Goal: Download file/media

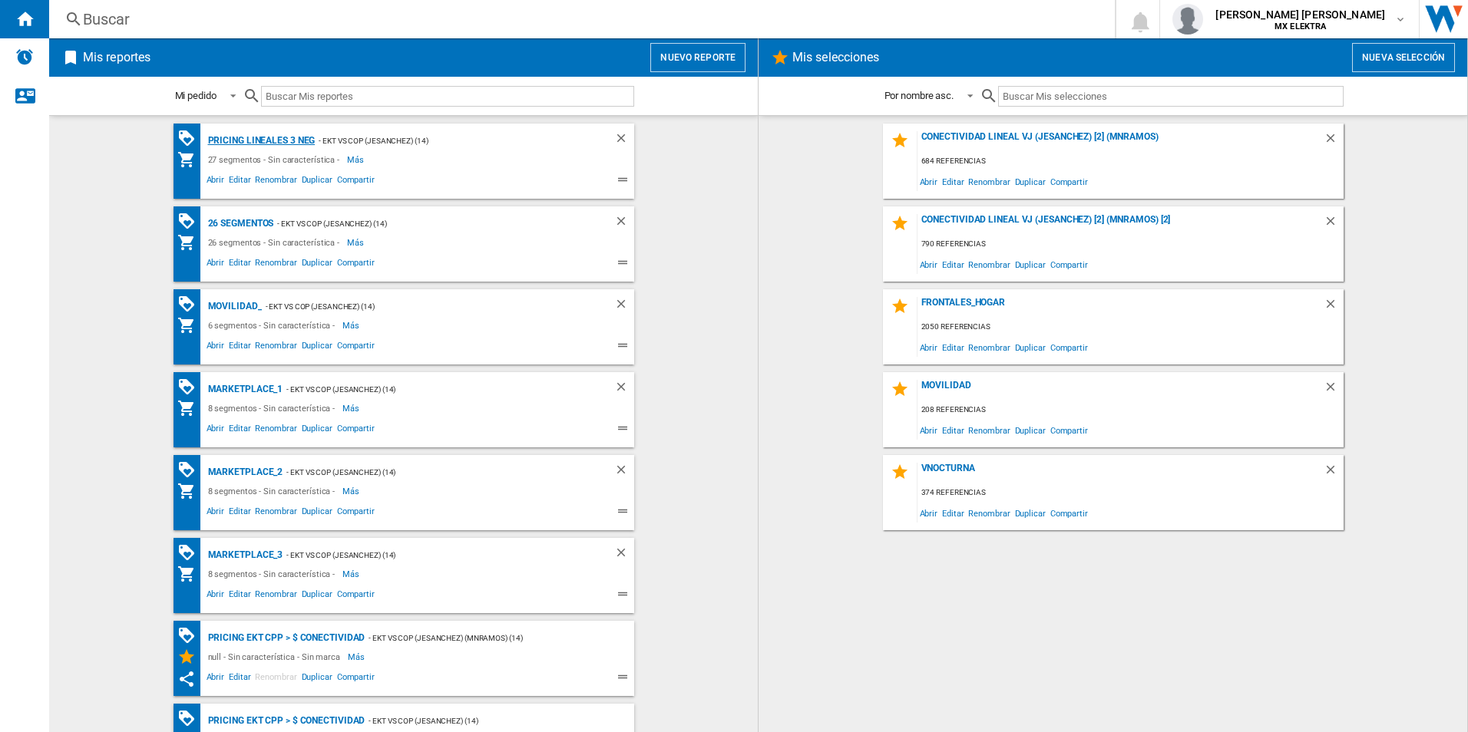
click at [240, 140] on div "Pricing lineales 3 neg" at bounding box center [259, 140] width 111 height 19
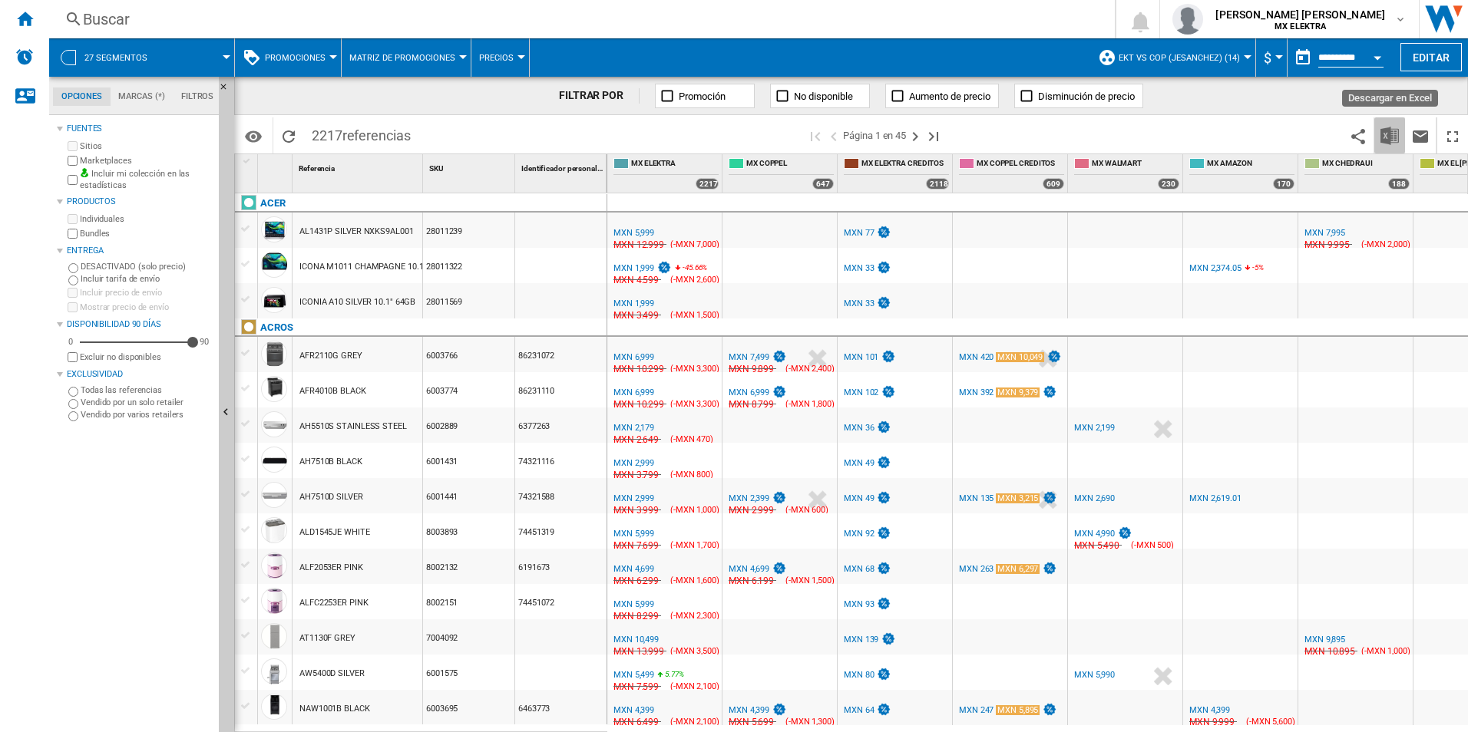
click at [1383, 131] on img "Descargar en Excel" at bounding box center [1389, 136] width 18 height 18
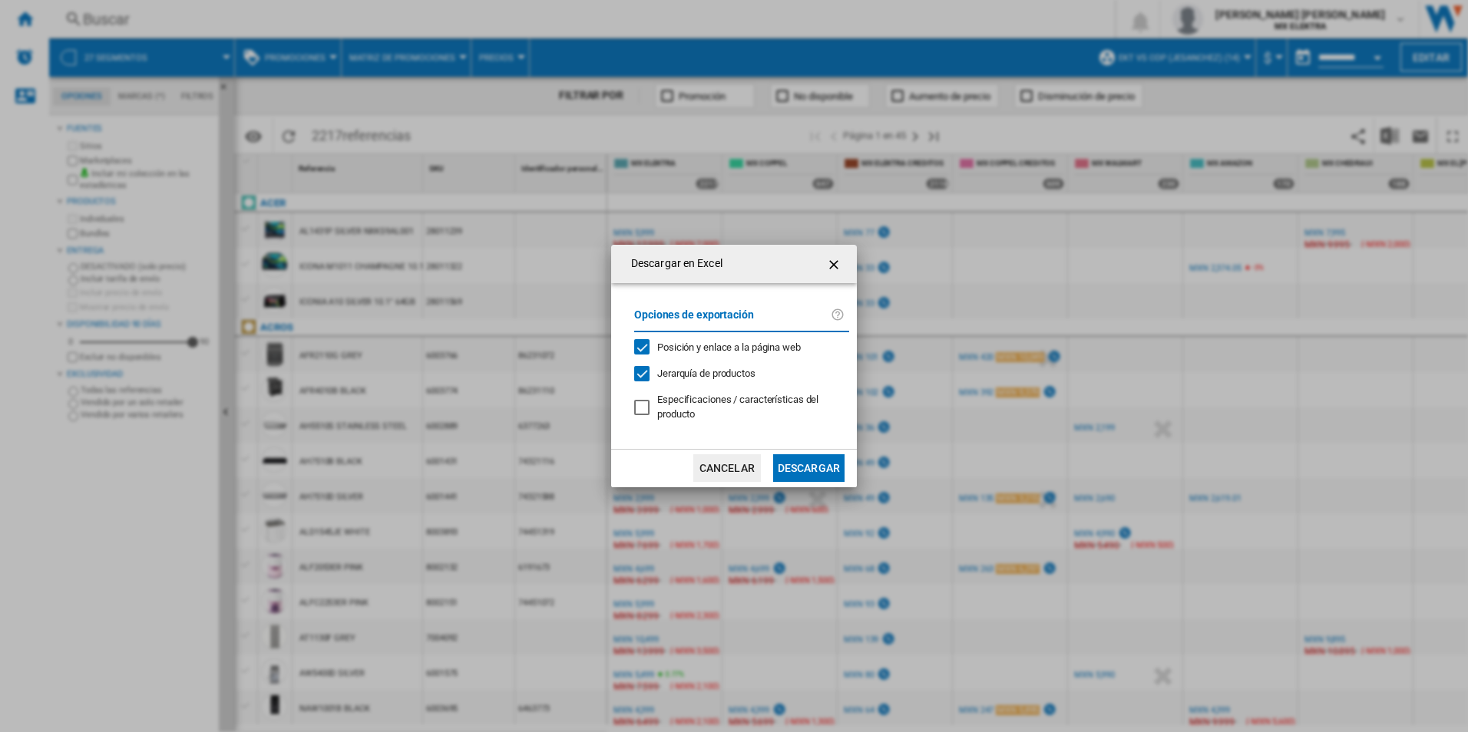
click at [811, 469] on button "Descargar" at bounding box center [808, 468] width 71 height 28
